Goal: Task Accomplishment & Management: Manage account settings

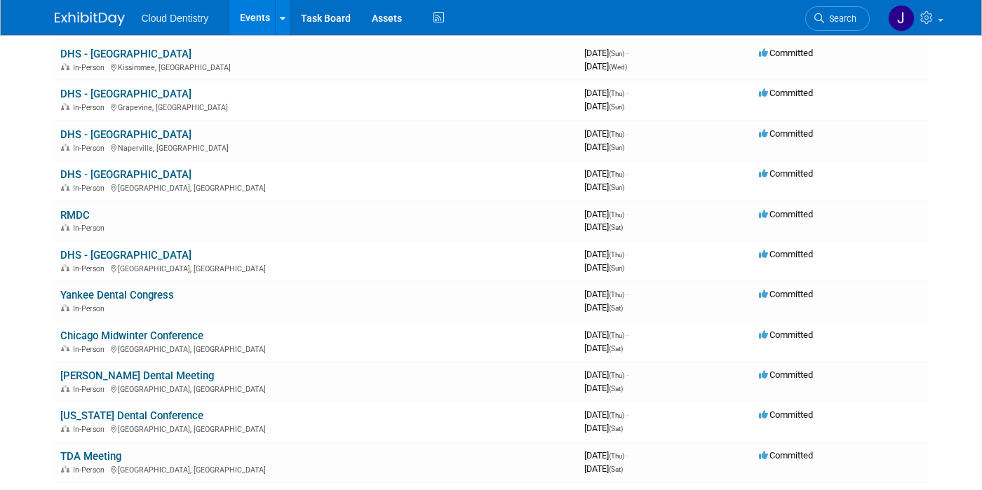
scroll to position [356, 0]
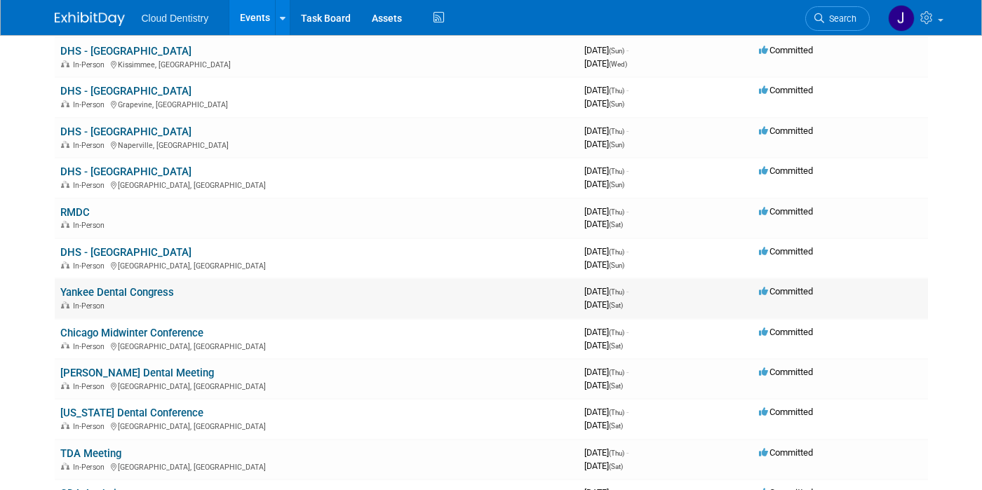
click at [184, 300] on div "In-Person" at bounding box center [316, 305] width 513 height 11
click at [187, 337] on link "Chicago Midwinter Conference" at bounding box center [131, 333] width 143 height 13
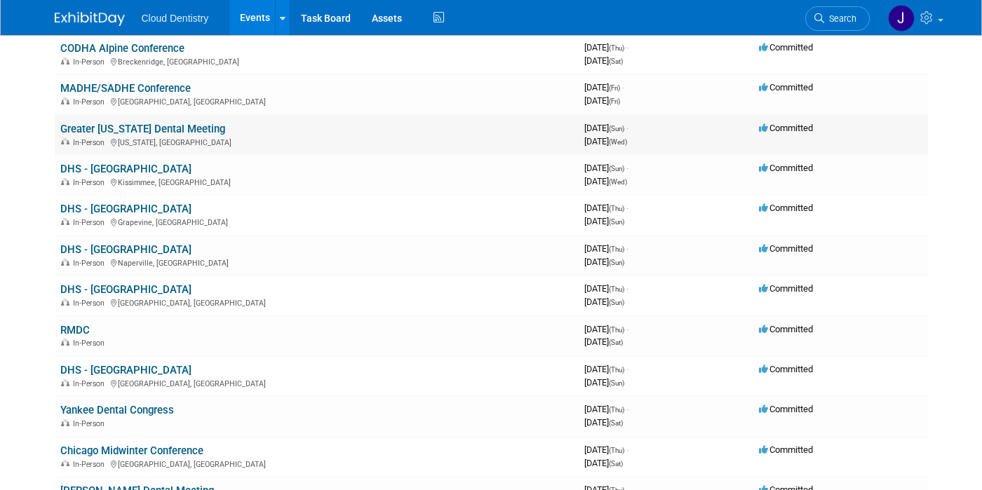
click at [161, 128] on link "Greater [US_STATE] Dental Meeting" at bounding box center [142, 129] width 165 height 13
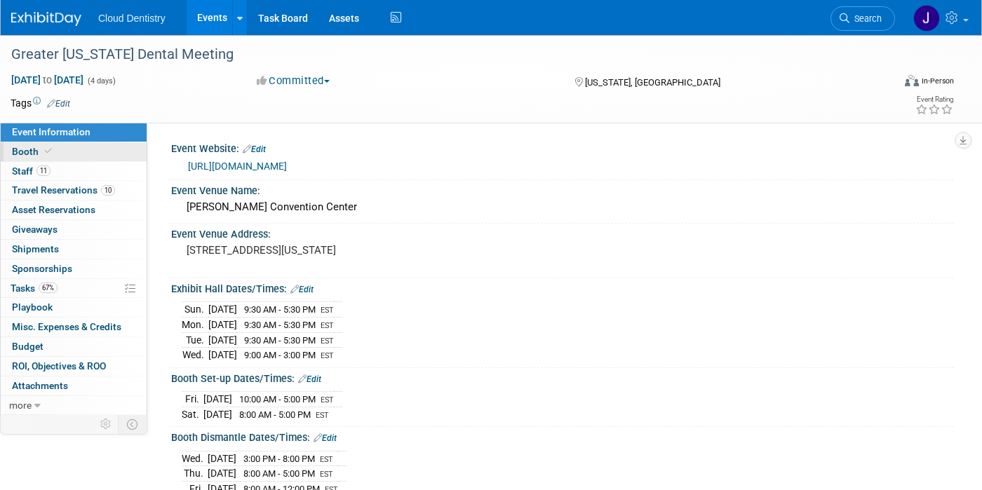
click at [101, 152] on link "Booth" at bounding box center [74, 151] width 146 height 19
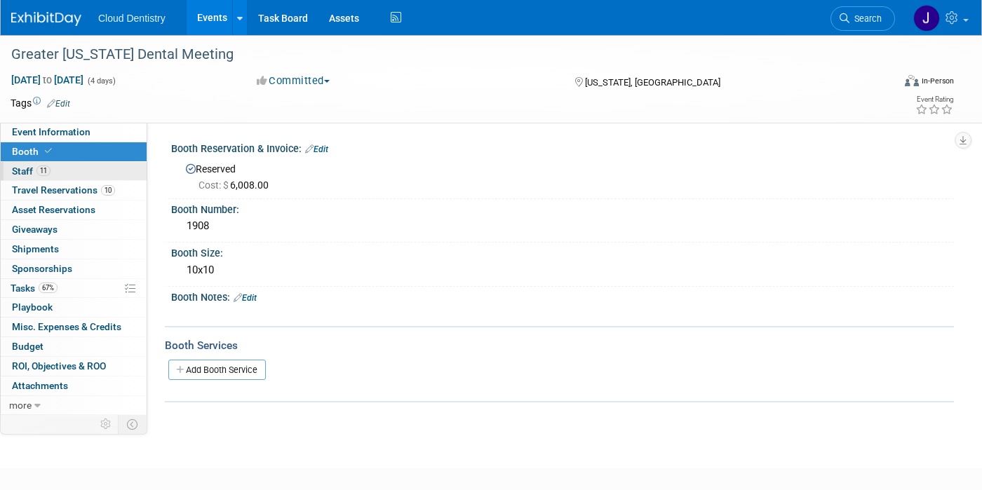
click at [88, 177] on link "11 Staff 11" at bounding box center [74, 171] width 146 height 19
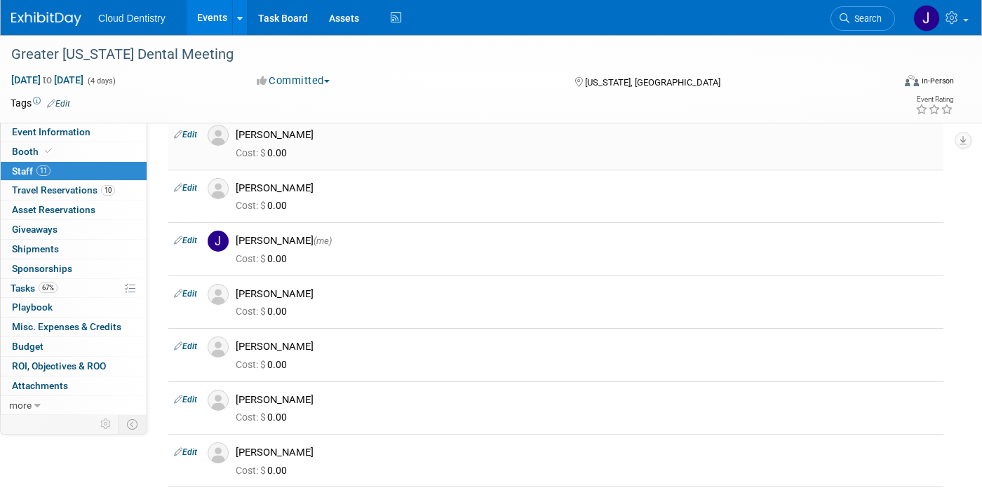
scroll to position [224, 0]
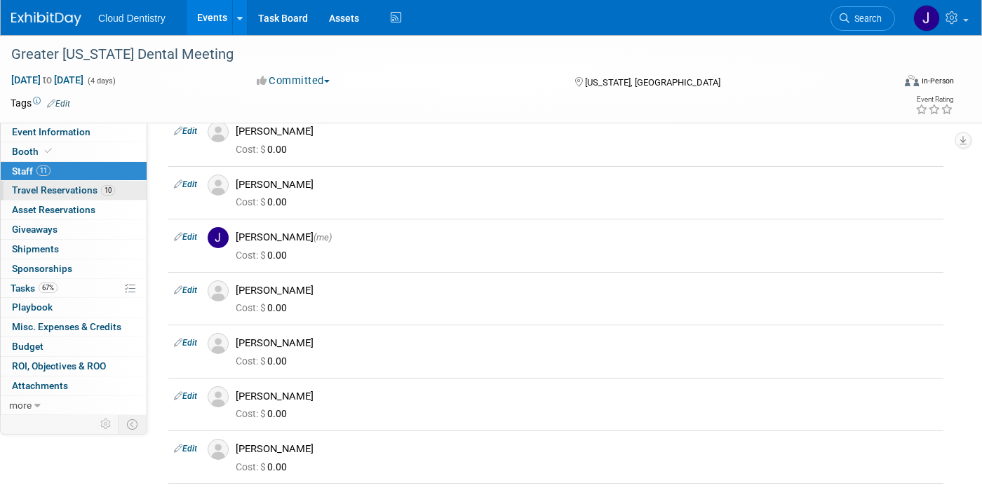
click at [114, 195] on span "Travel Reservations 10" at bounding box center [63, 189] width 103 height 11
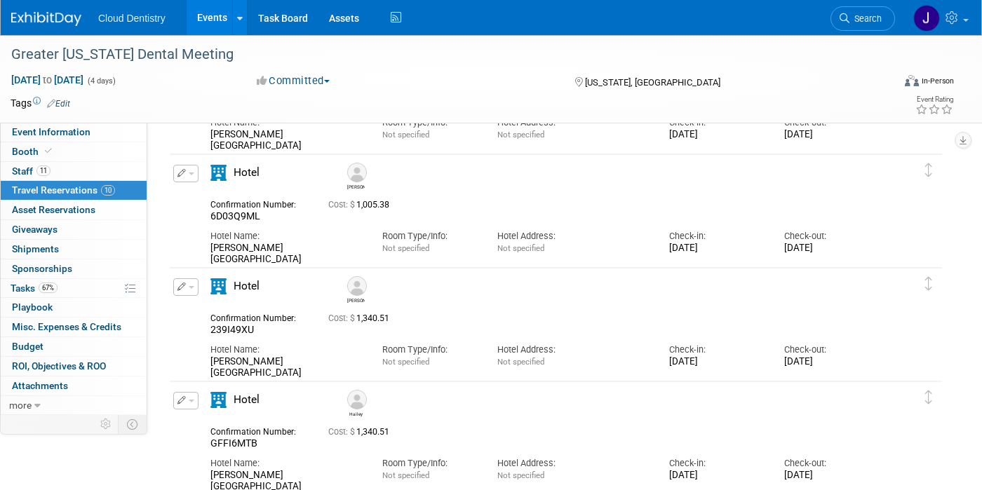
scroll to position [261, 0]
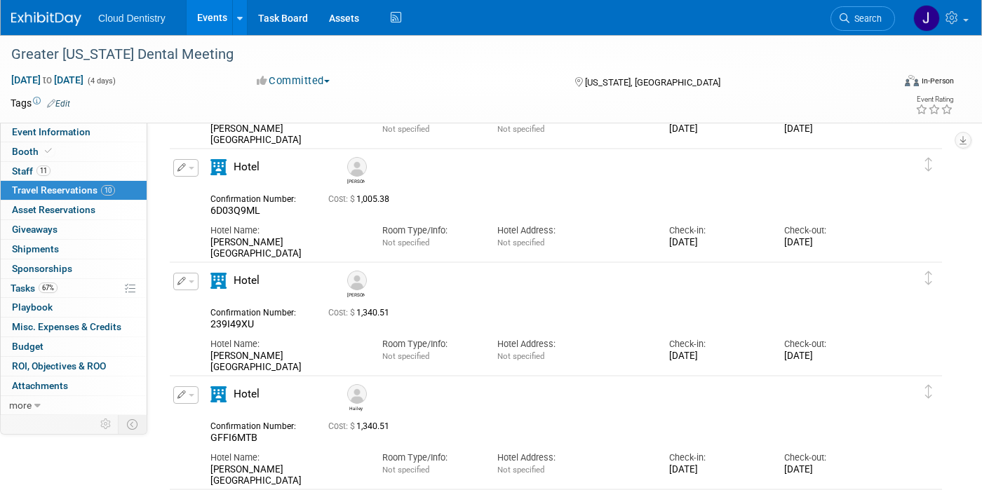
click at [190, 278] on button "button" at bounding box center [185, 282] width 25 height 18
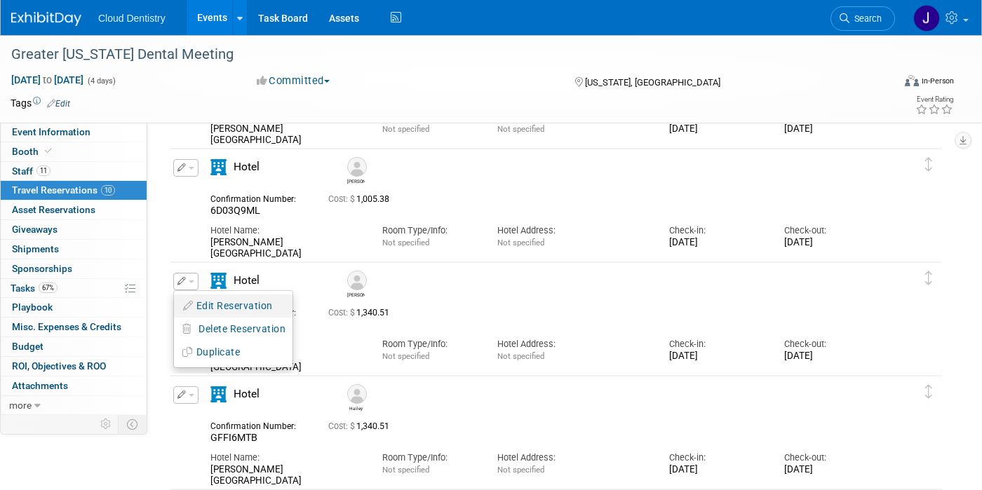
click at [190, 302] on icon "button" at bounding box center [188, 306] width 11 height 10
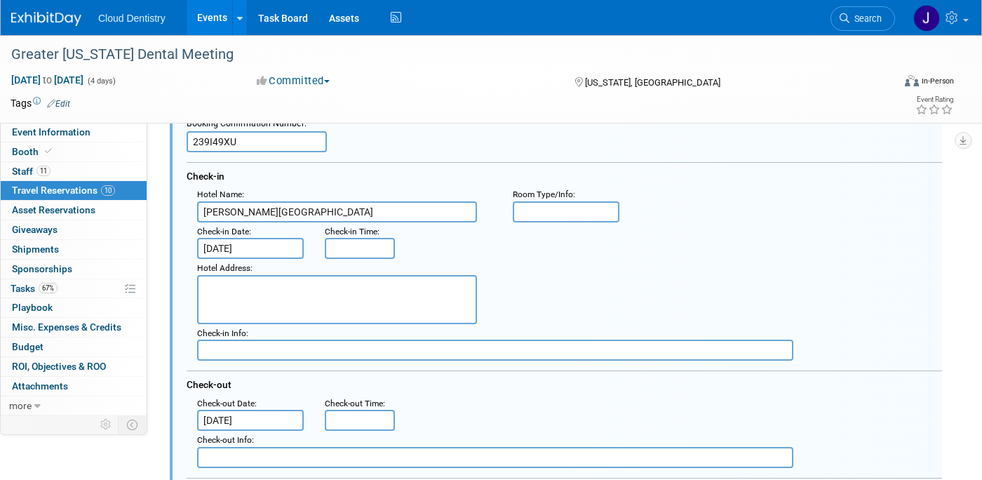
scroll to position [471, 0]
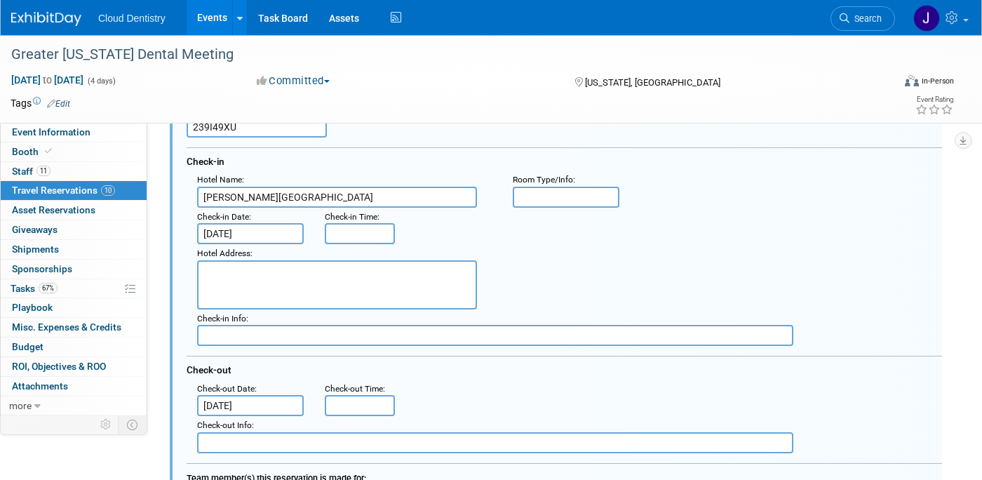
click at [267, 408] on input "Dec 3, 2025" at bounding box center [250, 405] width 107 height 21
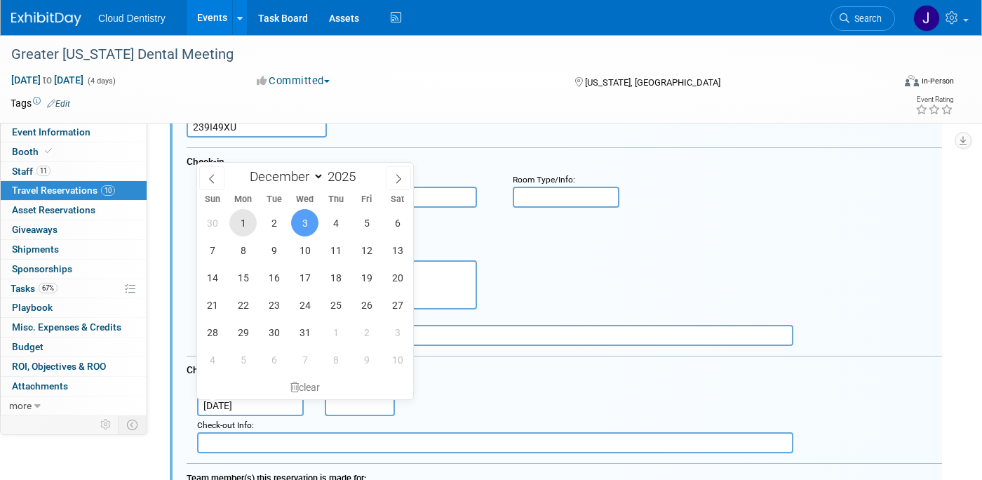
click at [248, 219] on span "1" at bounding box center [242, 222] width 27 height 27
type input "Dec 1, 2025"
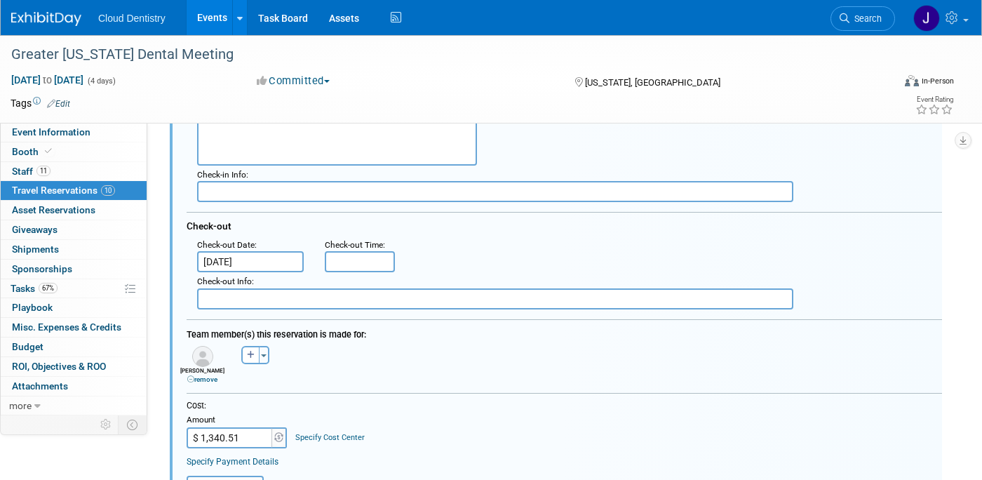
scroll to position [632, 0]
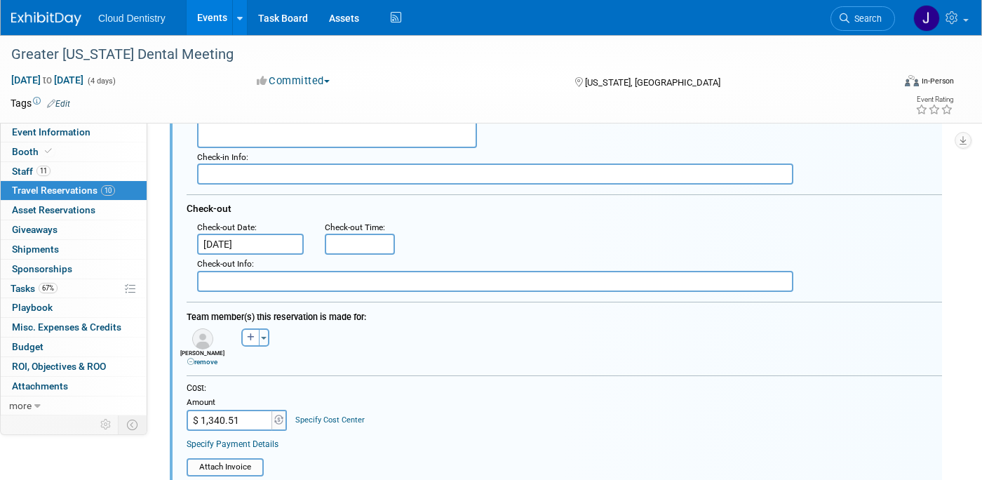
drag, startPoint x: 247, startPoint y: 423, endPoint x: 182, endPoint y: 419, distance: 65.4
click at [180, 419] on div "Cost: Amount $ 1,340.51 Specify Cost Center Cost Center -- Not Specified --" at bounding box center [564, 429] width 777 height 94
click at [236, 422] on input "$ 1,340.51" at bounding box center [231, 420] width 88 height 21
drag, startPoint x: 248, startPoint y: 422, endPoint x: 184, endPoint y: 422, distance: 63.8
click at [184, 422] on div "Cost: Amount $ 1,340.51 Specify Cost Center Cost Center -- Not Specified --" at bounding box center [564, 429] width 777 height 94
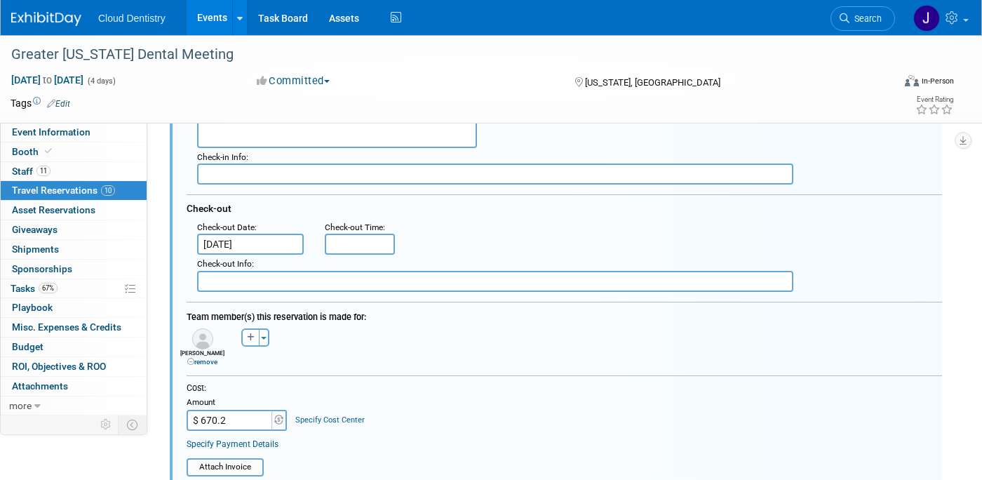
type input "$ 670.26"
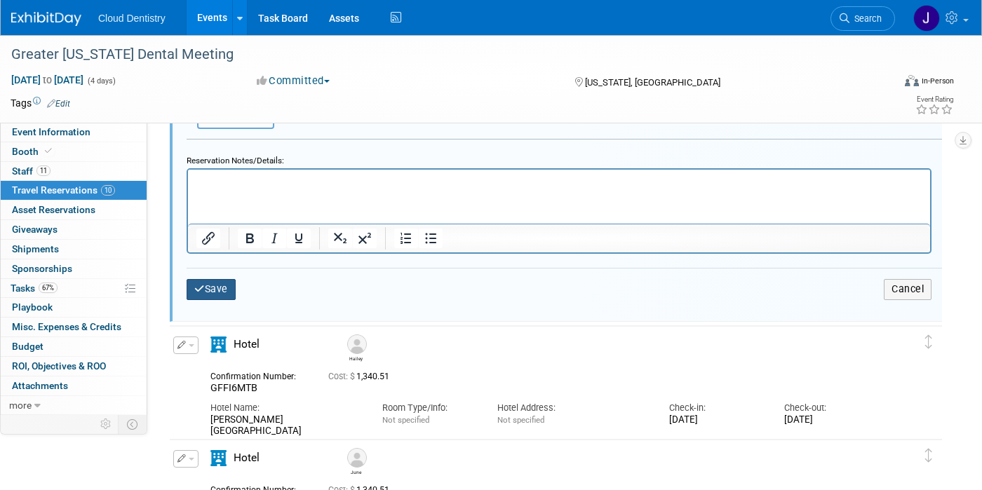
click at [213, 292] on button "Save" at bounding box center [211, 289] width 49 height 20
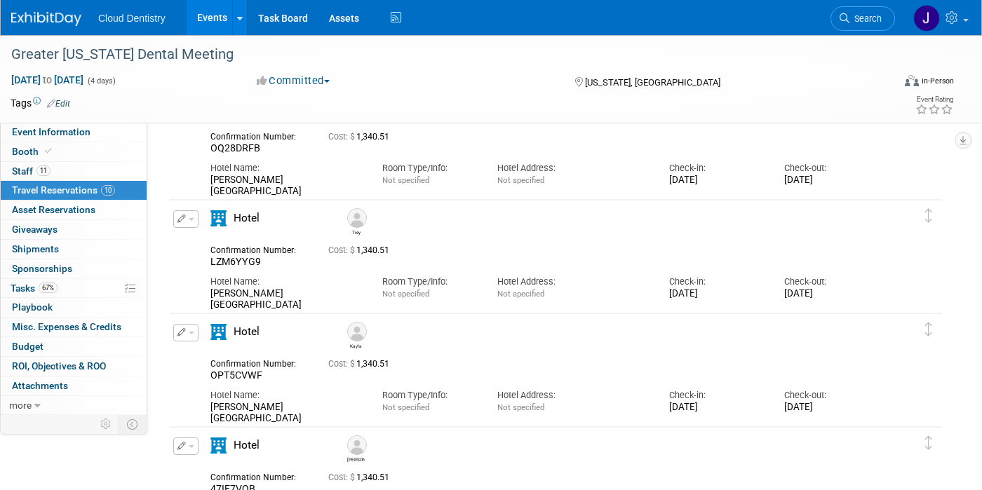
scroll to position [365, 0]
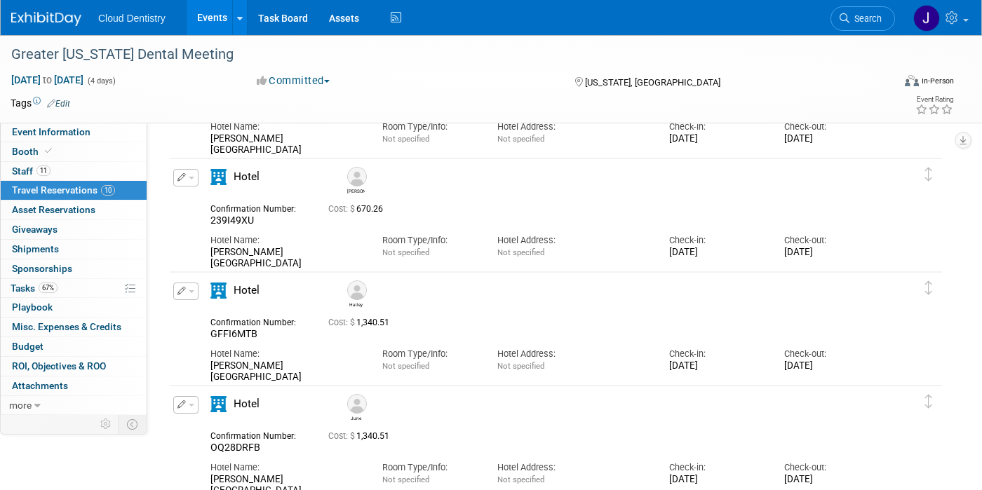
click at [214, 11] on link "Events" at bounding box center [212, 17] width 51 height 35
